Goal: Transaction & Acquisition: Purchase product/service

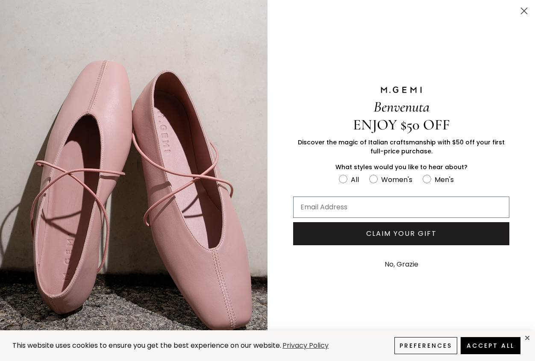
click at [520, 9] on circle "Close dialog" at bounding box center [524, 11] width 14 height 14
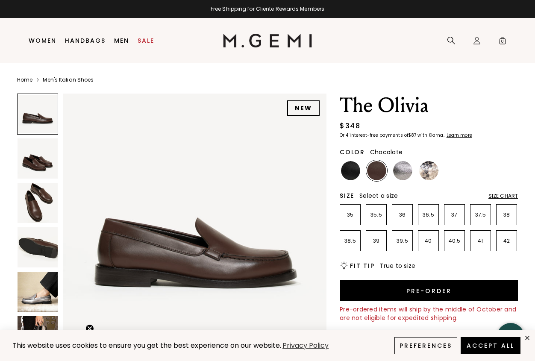
click at [46, 244] on img at bounding box center [38, 247] width 40 height 40
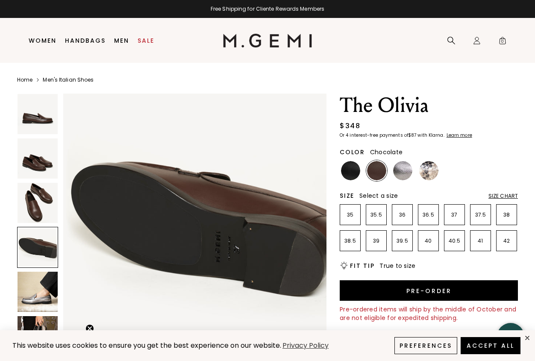
click at [42, 209] on img at bounding box center [38, 203] width 40 height 40
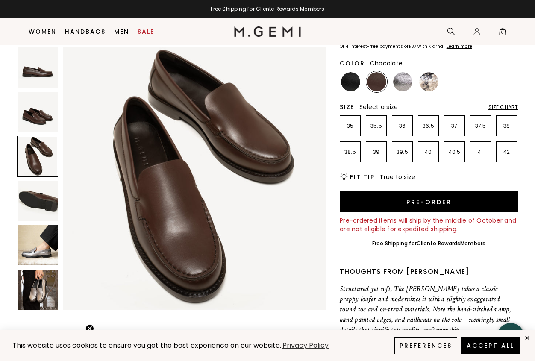
scroll to position [70, 0]
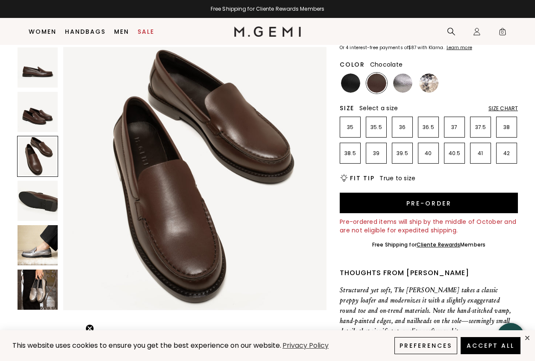
click at [38, 299] on img at bounding box center [38, 290] width 40 height 40
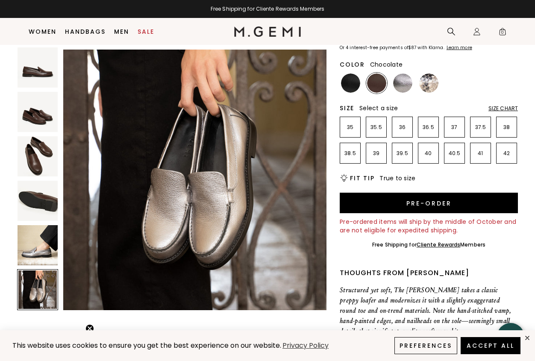
scroll to position [1359, 0]
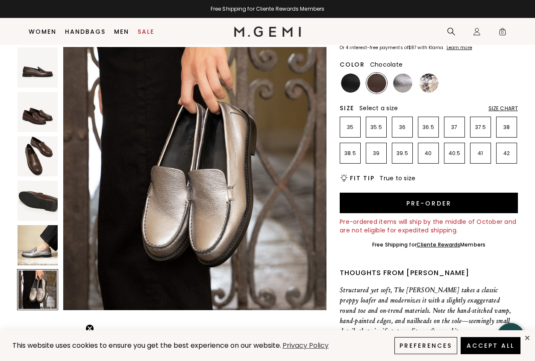
click at [43, 238] on img at bounding box center [38, 245] width 40 height 40
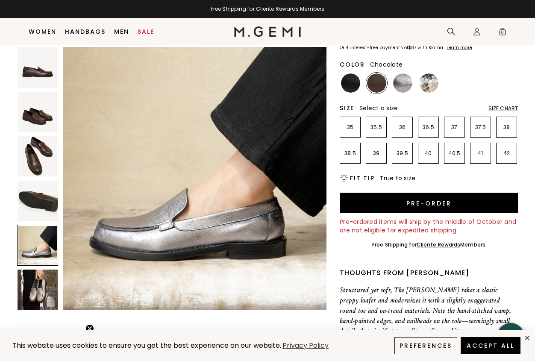
click at [44, 209] on img at bounding box center [38, 201] width 40 height 40
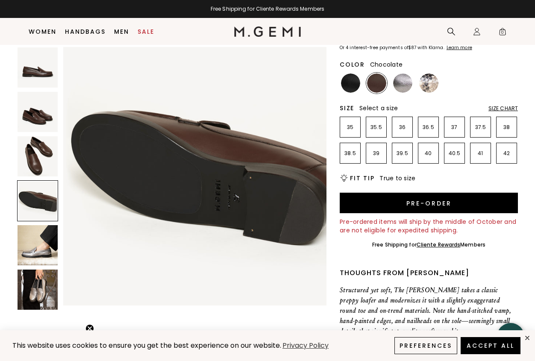
scroll to position [816, 0]
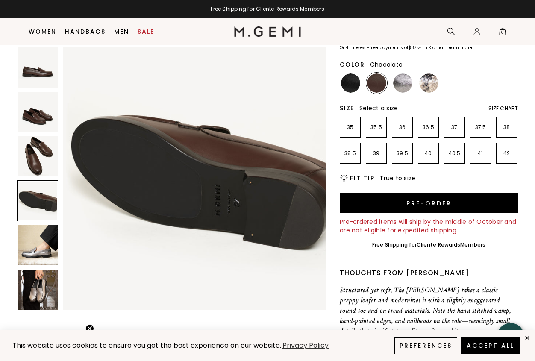
click at [39, 154] on img at bounding box center [38, 156] width 40 height 40
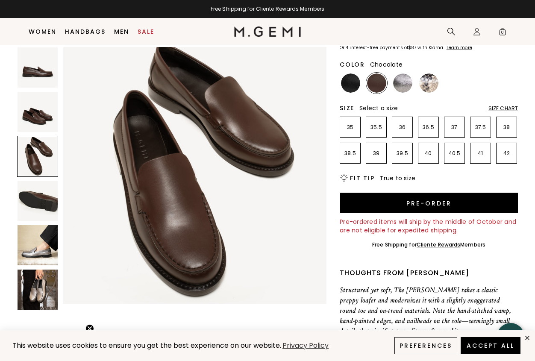
scroll to position [544, 0]
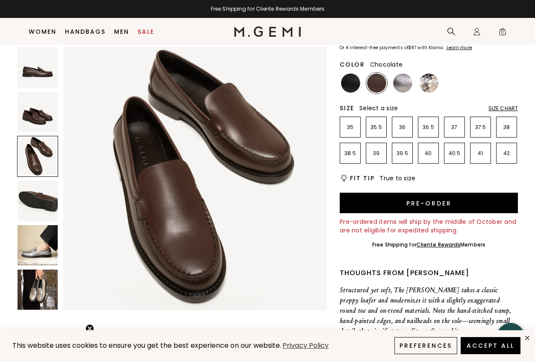
click at [43, 116] on img at bounding box center [38, 112] width 40 height 40
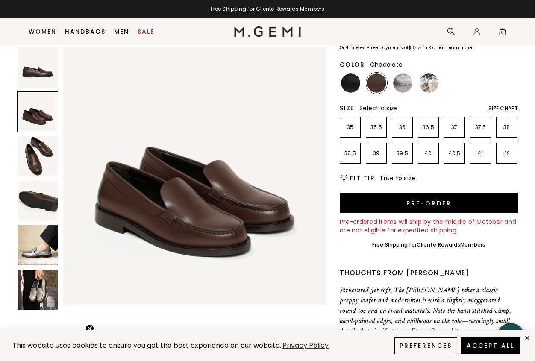
scroll to position [272, 0]
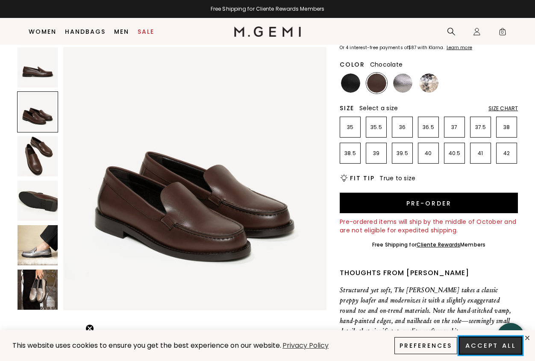
click at [488, 348] on button "Accept All" at bounding box center [490, 346] width 63 height 18
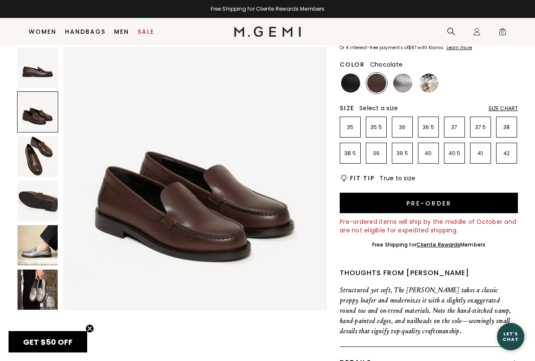
scroll to position [0, 0]
click at [70, 345] on span "GET $50 OFF" at bounding box center [48, 342] width 50 height 11
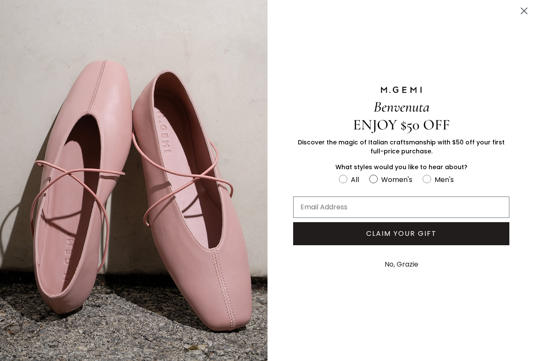
click at [377, 179] on circle "FULLSCREEN Form" at bounding box center [373, 179] width 8 height 8
click at [339, 174] on input "Women's" at bounding box center [339, 174] width 0 height 0
radio input "true"
click at [359, 203] on input "Email Address" at bounding box center [401, 207] width 216 height 21
type input "[PERSON_NAME][EMAIL_ADDRESS][DOMAIN_NAME]"
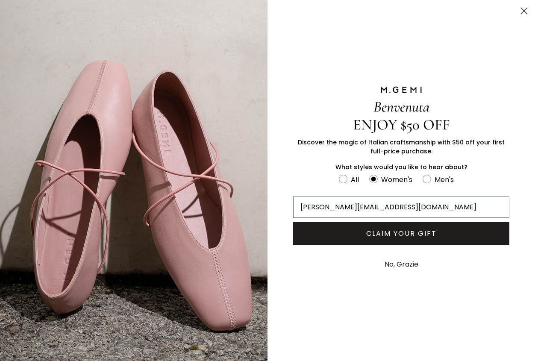
click at [401, 235] on button "CLAIM YOUR GIFT" at bounding box center [401, 233] width 216 height 23
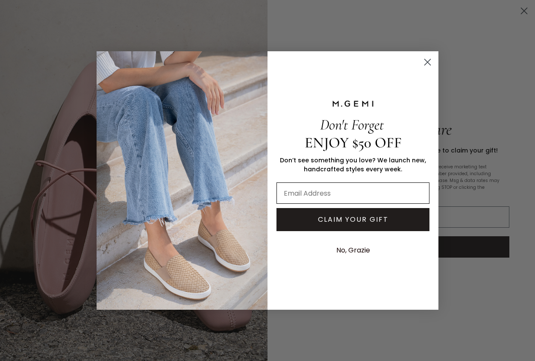
click at [342, 183] on input "Email Address" at bounding box center [353, 193] width 153 height 21
type input "julissa@RizosCurls.com"
click at [345, 222] on button "CLAIM YOUR GIFT" at bounding box center [353, 219] width 153 height 23
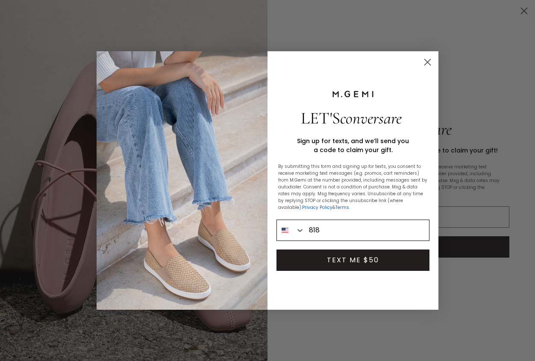
type input "1-818-425-3608"
click at [359, 263] on button "TEXT ME $50" at bounding box center [353, 260] width 153 height 21
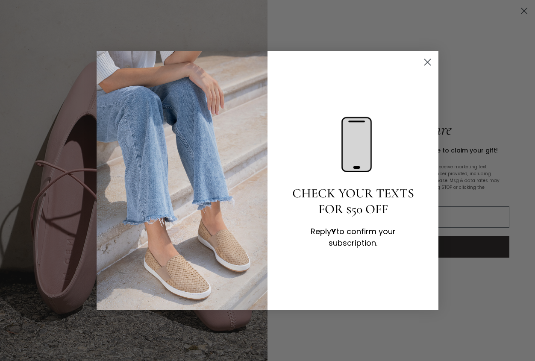
click at [426, 62] on icon "Close dialog" at bounding box center [427, 62] width 15 height 15
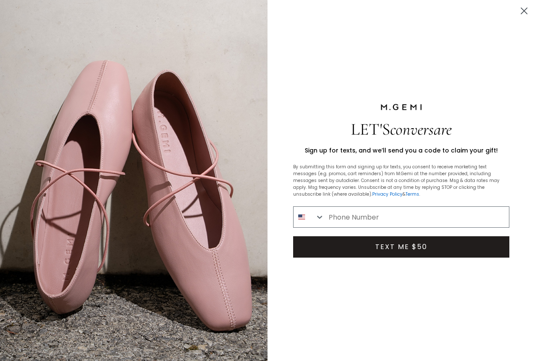
click at [523, 9] on circle "Close dialog" at bounding box center [524, 11] width 14 height 14
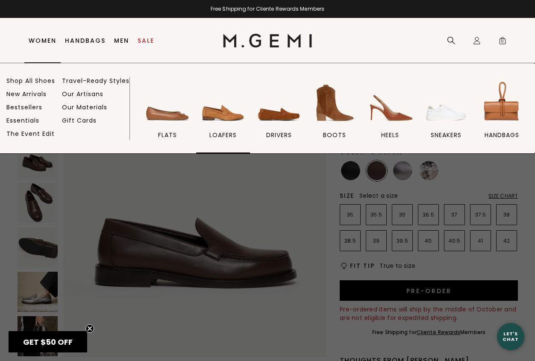
click at [233, 118] on img at bounding box center [223, 103] width 48 height 48
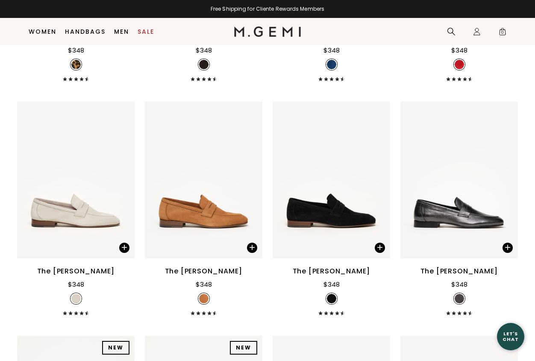
scroll to position [778, 0]
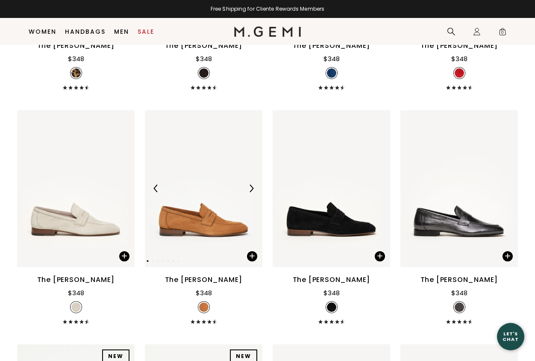
click at [226, 209] on img at bounding box center [204, 188] width 118 height 157
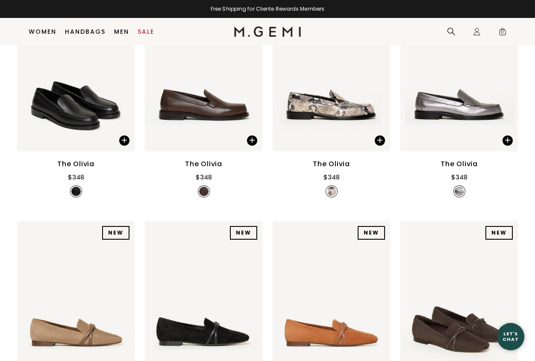
scroll to position [133, 0]
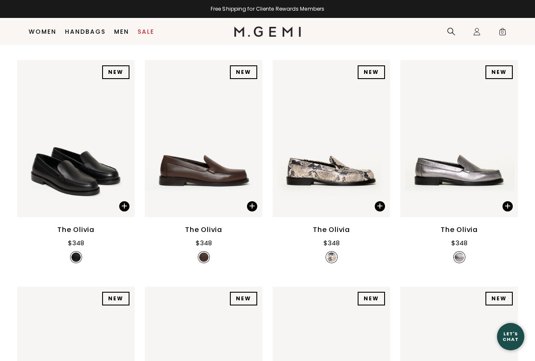
click at [212, 188] on img at bounding box center [204, 138] width 118 height 157
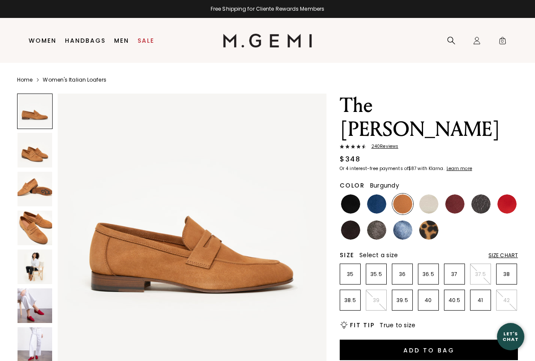
click at [458, 194] on img at bounding box center [454, 203] width 19 height 19
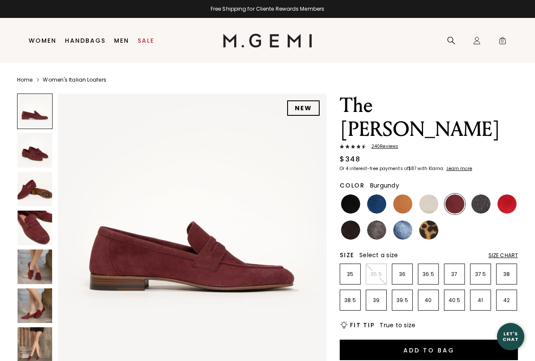
click at [36, 299] on img at bounding box center [35, 306] width 35 height 35
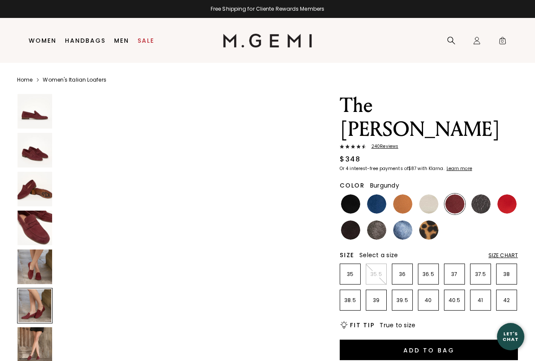
scroll to position [1387, 0]
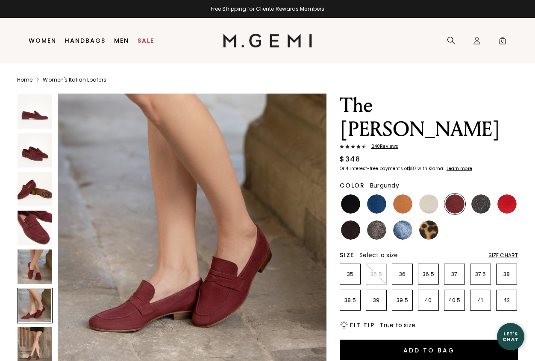
click at [27, 348] on img at bounding box center [35, 344] width 35 height 35
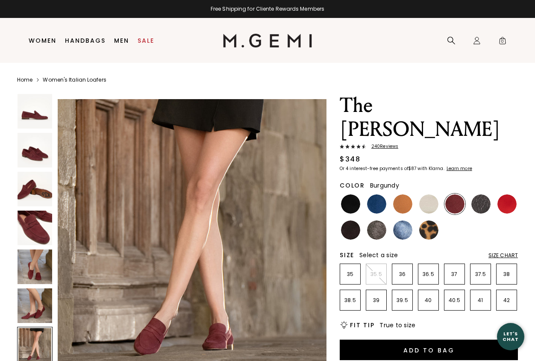
scroll to position [1664, 0]
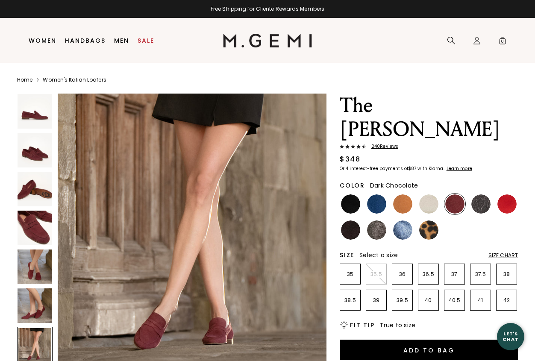
click at [348, 221] on img at bounding box center [350, 230] width 19 height 19
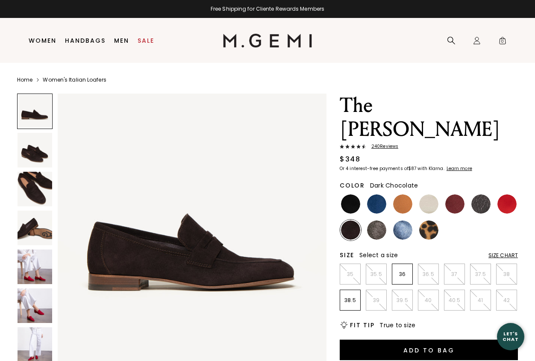
click at [34, 233] on img at bounding box center [35, 228] width 35 height 35
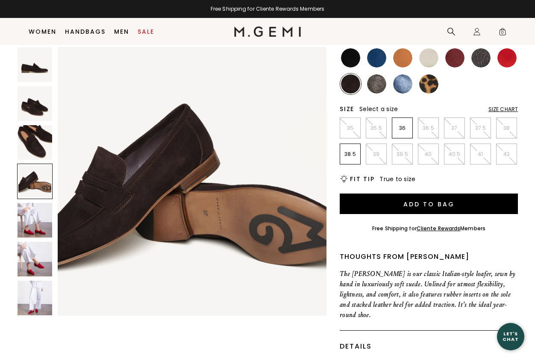
scroll to position [131, 0]
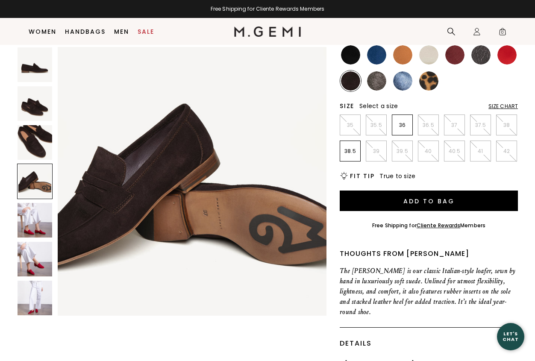
click at [32, 255] on img at bounding box center [35, 259] width 35 height 35
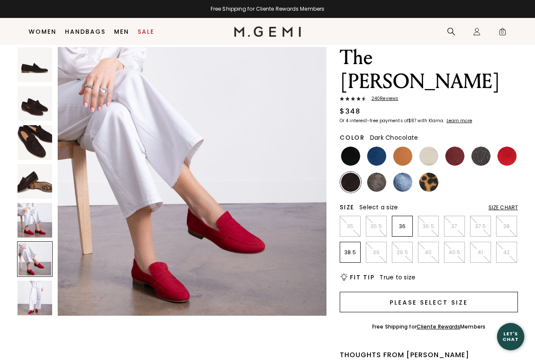
scroll to position [0, 0]
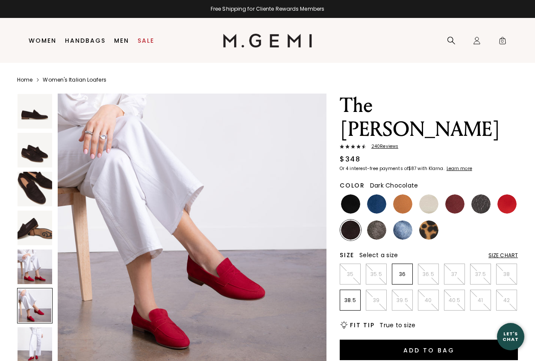
click at [353, 221] on img at bounding box center [350, 230] width 19 height 19
click at [379, 221] on img at bounding box center [376, 230] width 19 height 19
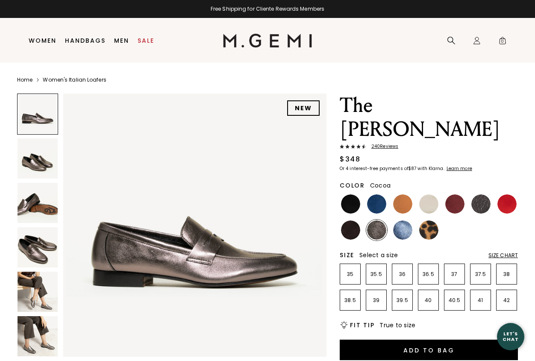
click at [21, 303] on img at bounding box center [38, 292] width 40 height 40
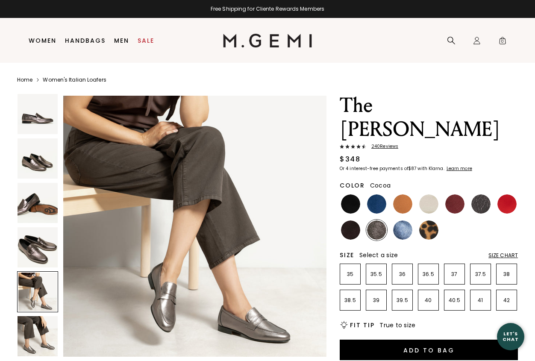
scroll to position [1087, 0]
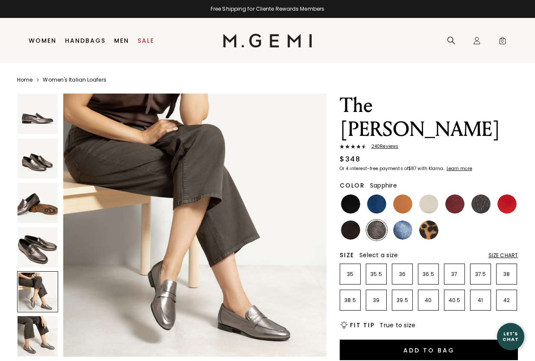
click at [405, 221] on img at bounding box center [402, 230] width 19 height 19
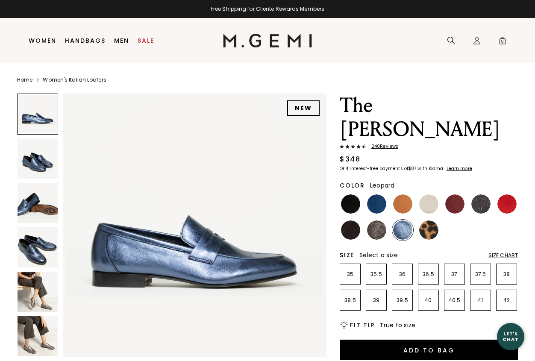
click at [430, 221] on img at bounding box center [428, 230] width 19 height 19
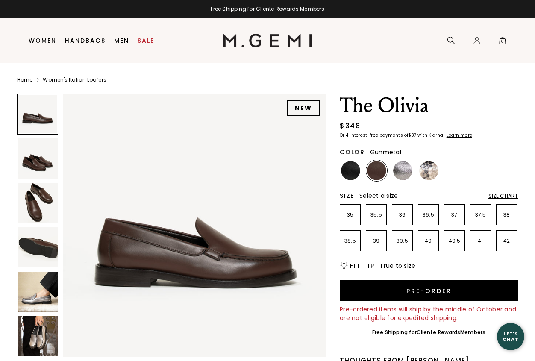
click at [401, 171] on img at bounding box center [402, 170] width 19 height 19
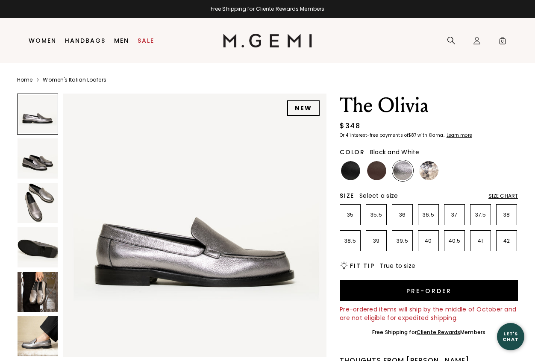
click at [445, 169] on ul at bounding box center [429, 170] width 178 height 21
click at [368, 171] on img at bounding box center [376, 170] width 19 height 19
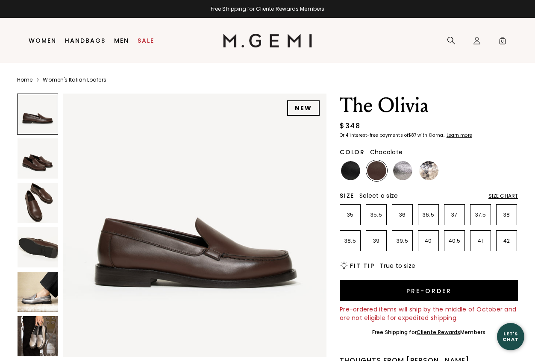
click at [39, 258] on img at bounding box center [38, 247] width 40 height 40
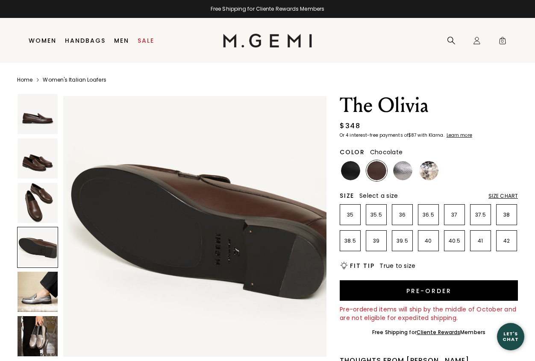
scroll to position [816, 0]
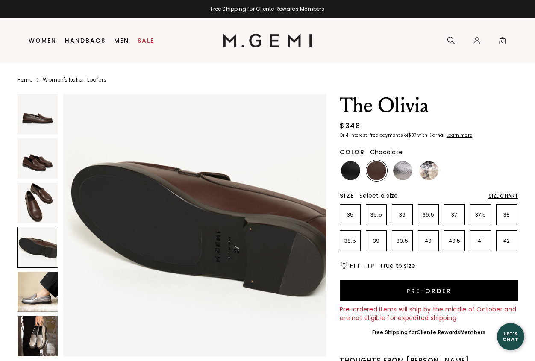
click at [42, 325] on img at bounding box center [38, 336] width 40 height 40
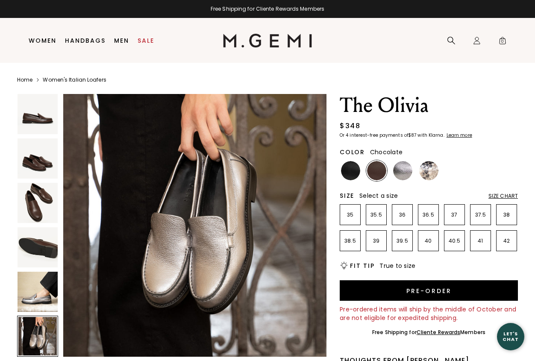
scroll to position [1359, 0]
click at [44, 225] on div at bounding box center [37, 227] width 41 height 267
click at [44, 211] on img at bounding box center [38, 203] width 40 height 40
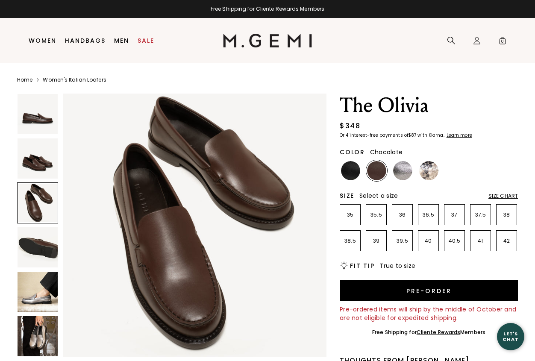
click at [42, 168] on img at bounding box center [38, 158] width 40 height 40
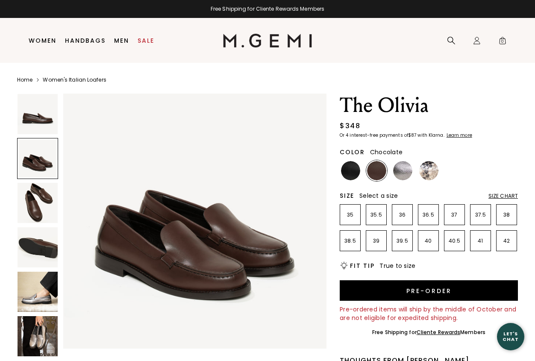
scroll to position [272, 0]
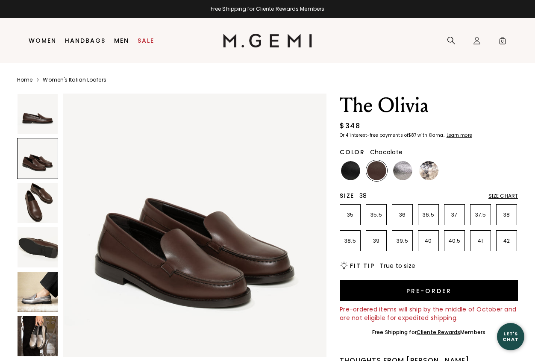
click at [503, 217] on p "38" at bounding box center [507, 215] width 20 height 7
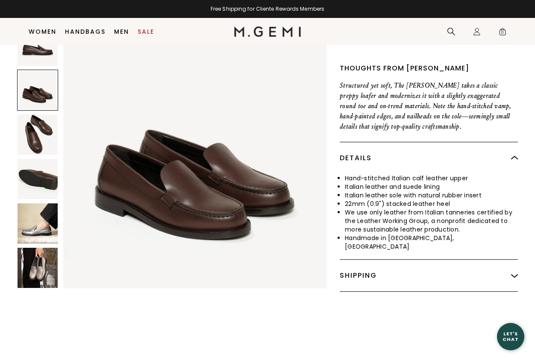
scroll to position [276, 0]
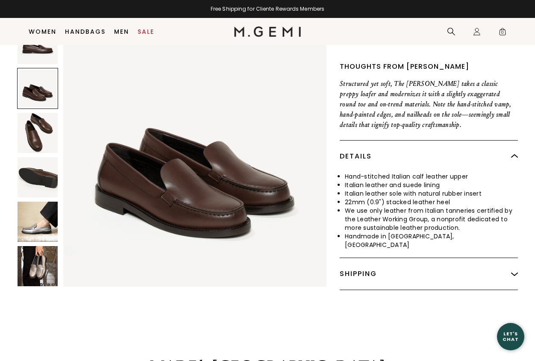
click at [431, 265] on div "Shipping" at bounding box center [429, 274] width 178 height 32
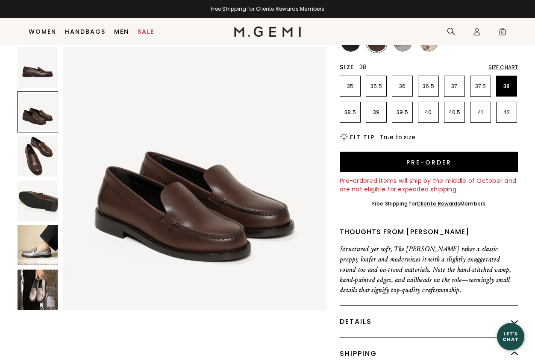
scroll to position [118, 0]
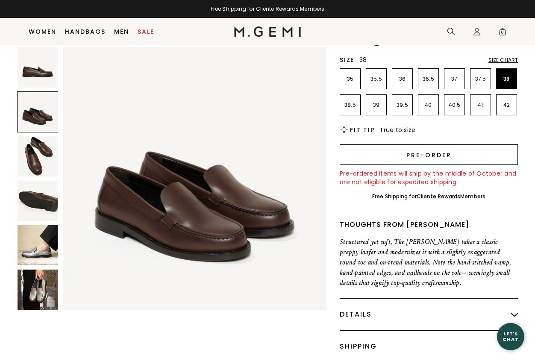
click at [425, 159] on button "Pre-order" at bounding box center [429, 154] width 178 height 21
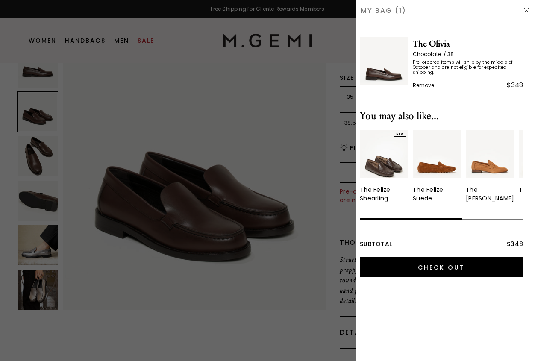
scroll to position [0, 0]
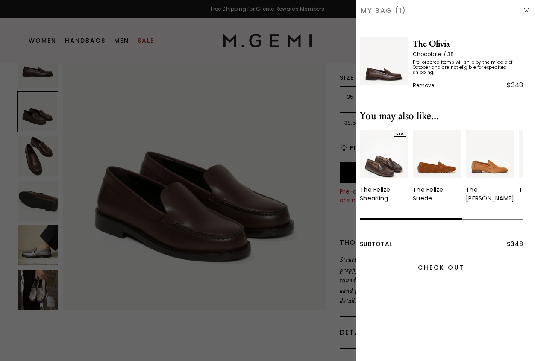
click at [418, 272] on input "Check Out" at bounding box center [441, 267] width 163 height 21
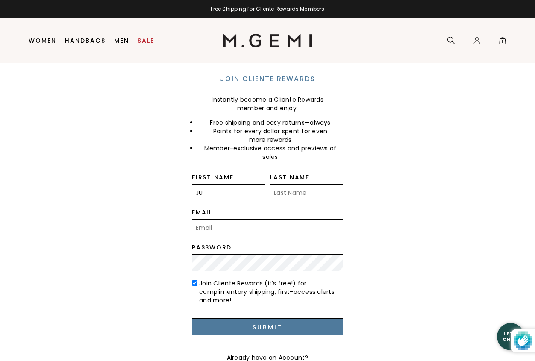
type input "[PERSON_NAME]"
type input "[PERSON_NAME][EMAIL_ADDRESS][DOMAIN_NAME]"
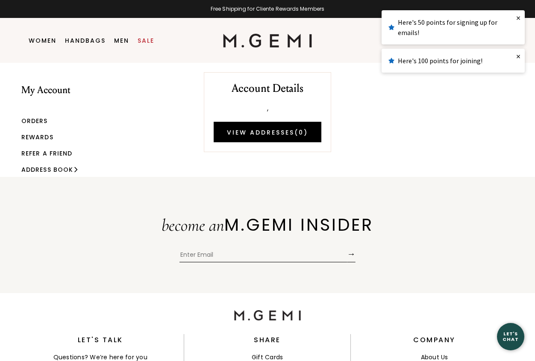
click at [457, 94] on div "My Account Orders Rewards Refer a Friend Address Book Account Details , View Ad…" at bounding box center [267, 108] width 535 height 90
click at [517, 15] on link "×" at bounding box center [518, 17] width 13 height 15
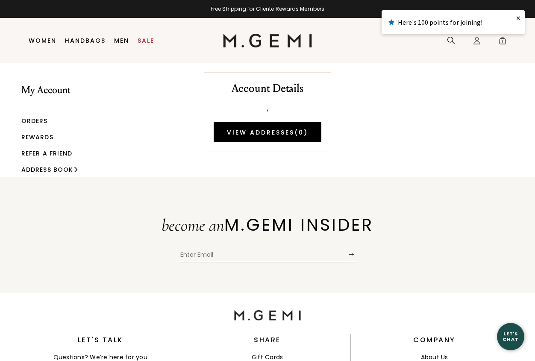
click at [518, 19] on link "×" at bounding box center [518, 17] width 13 height 15
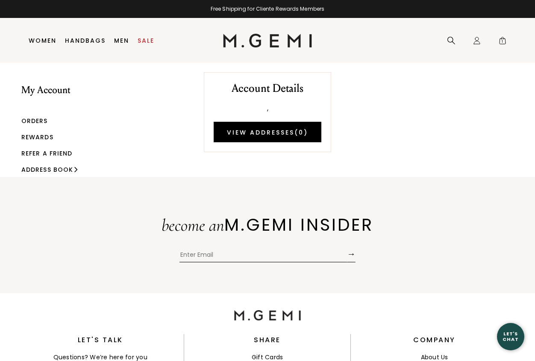
click at [304, 8] on div "Free Shipping for Cliente Rewards Members" at bounding box center [267, 9] width 535 height 7
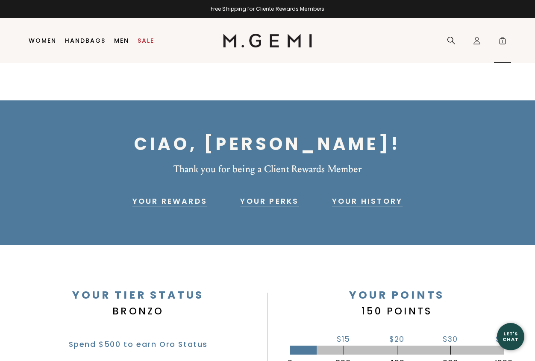
click at [501, 42] on span "1" at bounding box center [502, 42] width 9 height 9
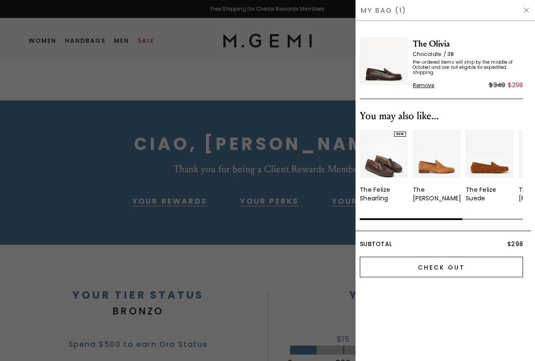
click at [442, 271] on input "Check Out" at bounding box center [441, 267] width 163 height 21
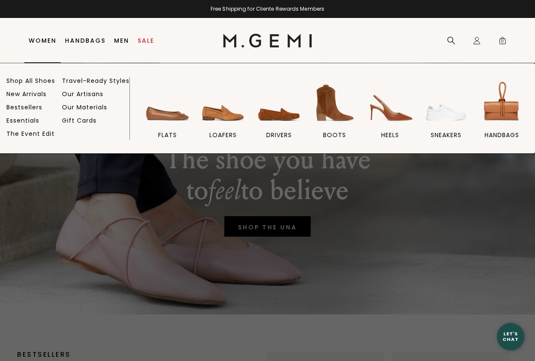
click at [41, 43] on link "Women" at bounding box center [43, 40] width 28 height 7
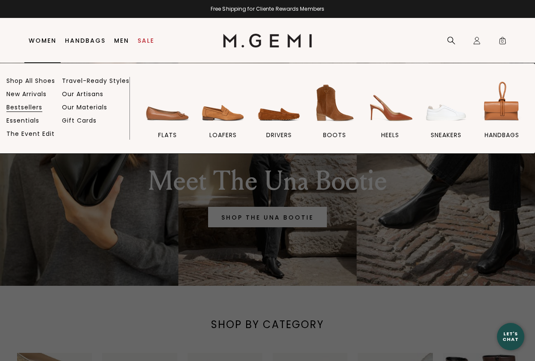
click at [31, 107] on link "Bestsellers" at bounding box center [24, 107] width 36 height 8
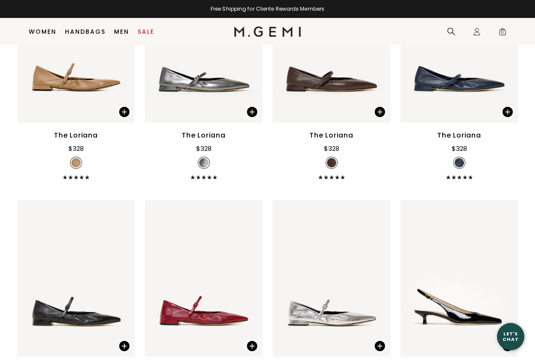
scroll to position [1921, 0]
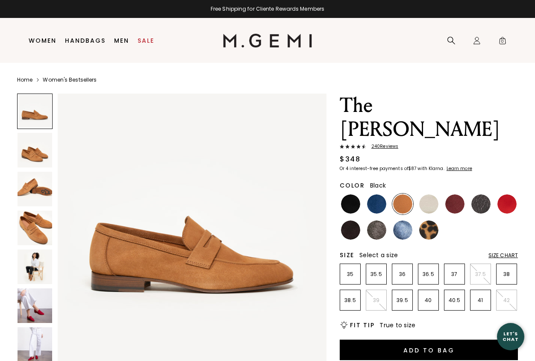
click at [352, 194] on img at bounding box center [350, 203] width 19 height 19
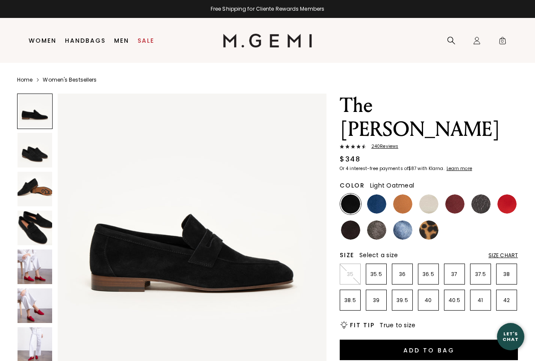
click at [429, 194] on img at bounding box center [428, 203] width 19 height 19
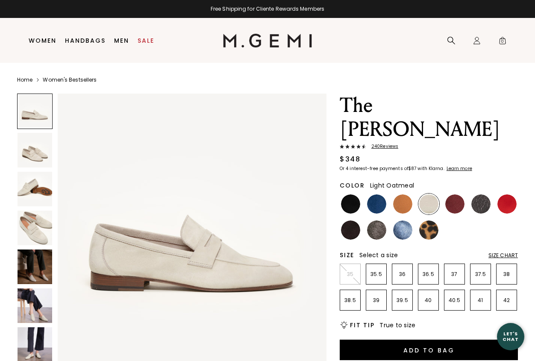
click at [40, 299] on img at bounding box center [35, 306] width 35 height 35
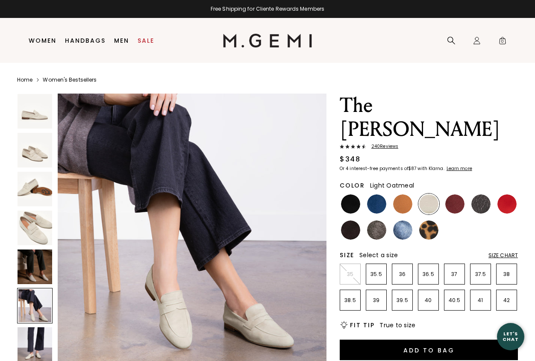
click at [40, 265] on img at bounding box center [35, 267] width 35 height 35
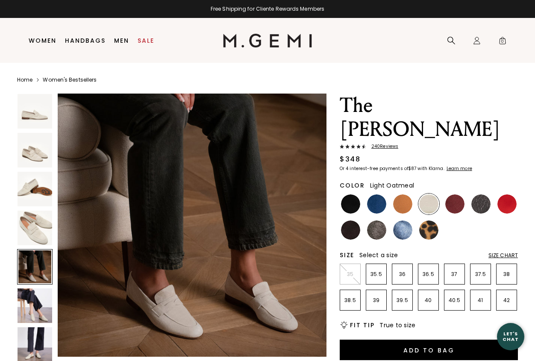
scroll to position [1110, 0]
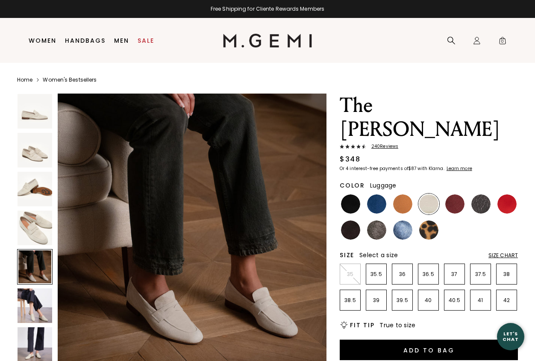
click at [408, 194] on img at bounding box center [402, 203] width 19 height 19
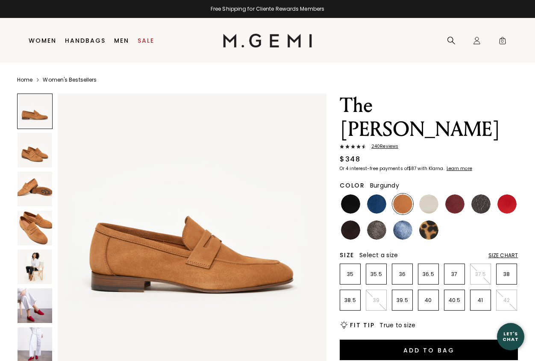
click at [463, 194] on img at bounding box center [454, 203] width 19 height 19
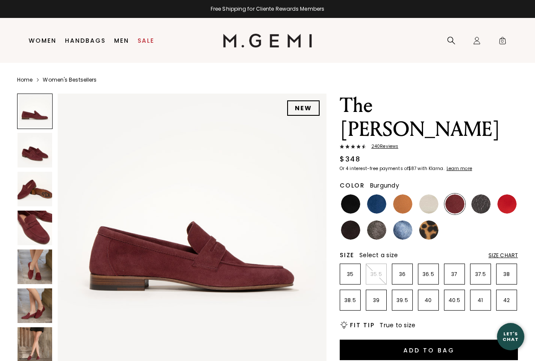
click at [41, 283] on img at bounding box center [35, 267] width 35 height 35
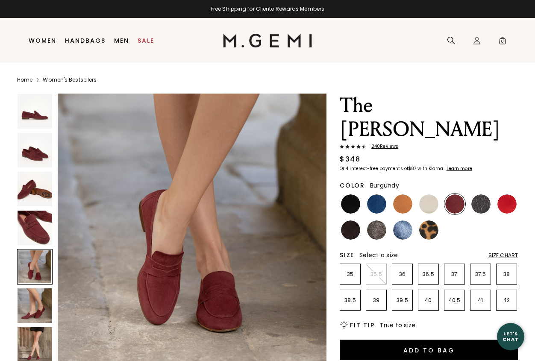
click at [35, 315] on img at bounding box center [35, 306] width 35 height 35
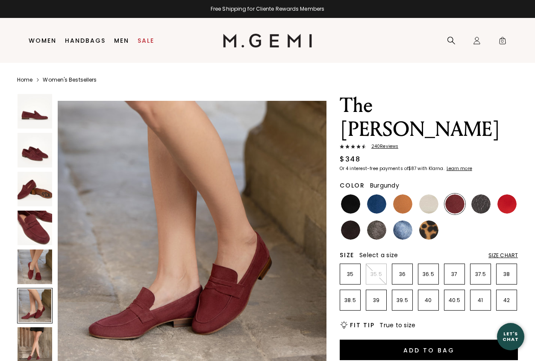
scroll to position [1387, 0]
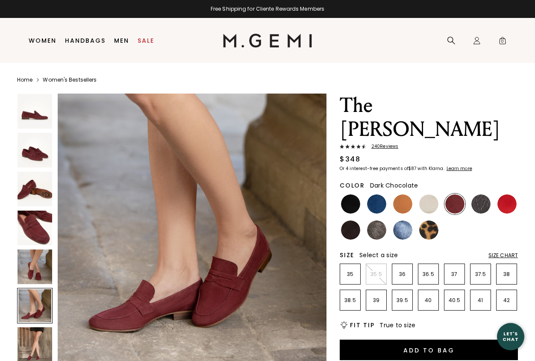
click at [350, 221] on img at bounding box center [350, 230] width 19 height 19
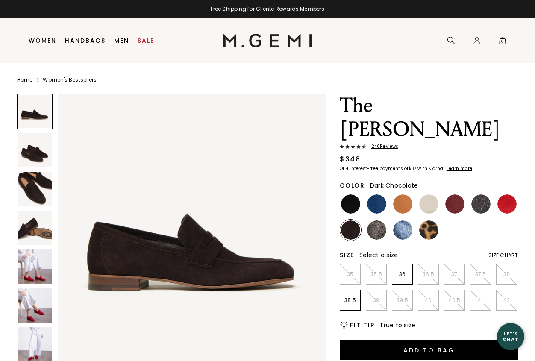
click at [36, 178] on img at bounding box center [35, 189] width 35 height 35
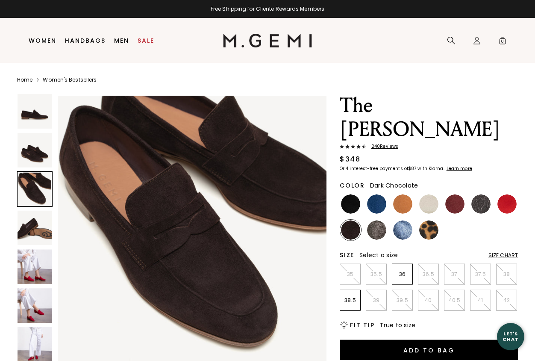
scroll to position [555, 0]
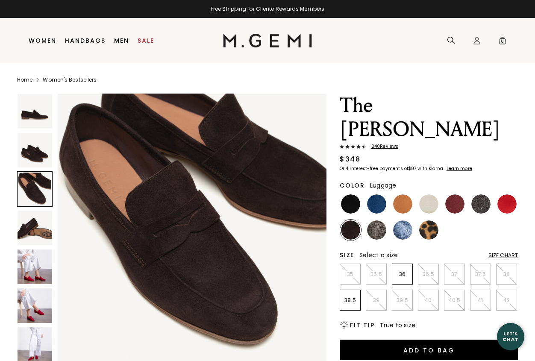
click at [403, 194] on img at bounding box center [402, 203] width 19 height 19
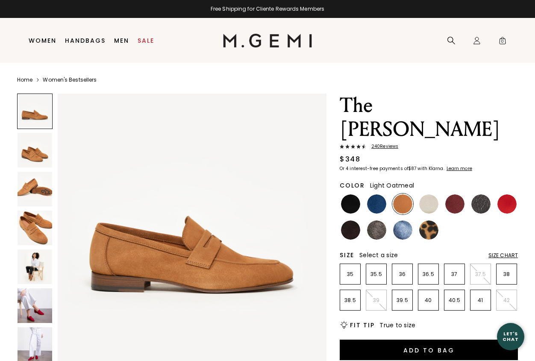
click at [432, 194] on img at bounding box center [428, 203] width 19 height 19
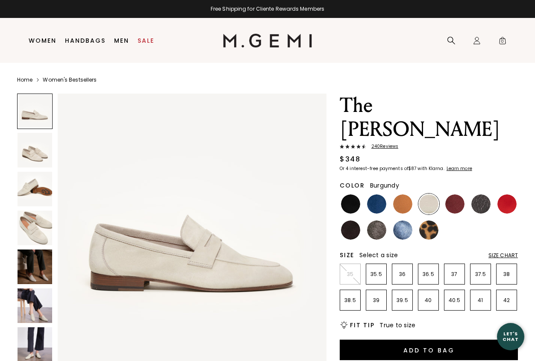
click at [458, 194] on img at bounding box center [454, 203] width 19 height 19
